Goal: Use online tool/utility: Utilize a website feature to perform a specific function

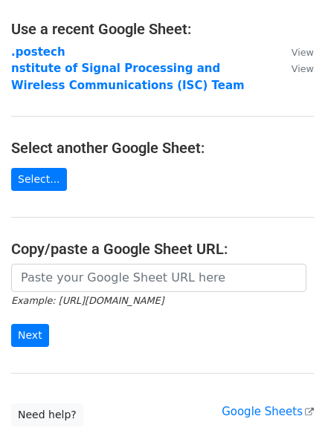
scroll to position [180, 0]
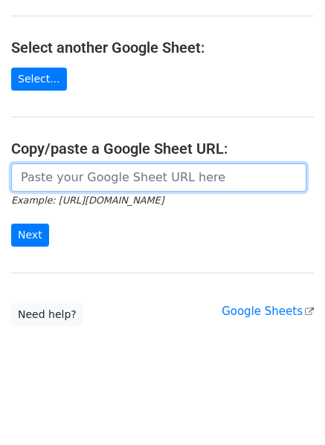
click at [111, 181] on input "url" at bounding box center [158, 178] width 295 height 28
paste input "[URL][DOMAIN_NAME]"
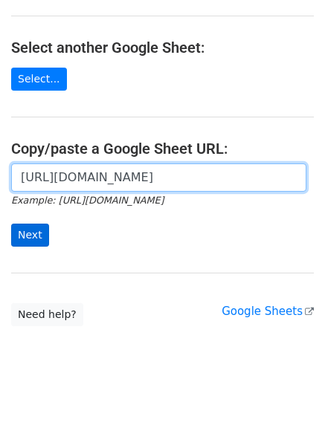
type input "[URL][DOMAIN_NAME]"
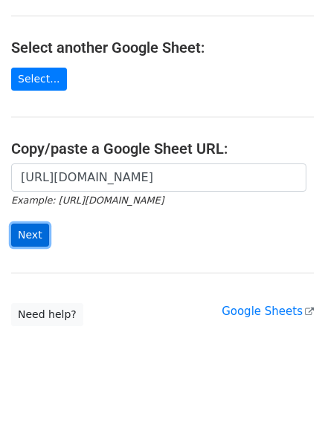
click at [22, 239] on input "Next" at bounding box center [30, 235] width 38 height 23
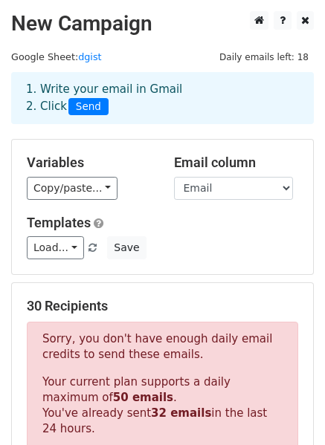
scroll to position [328, 0]
